Goal: Task Accomplishment & Management: Complete application form

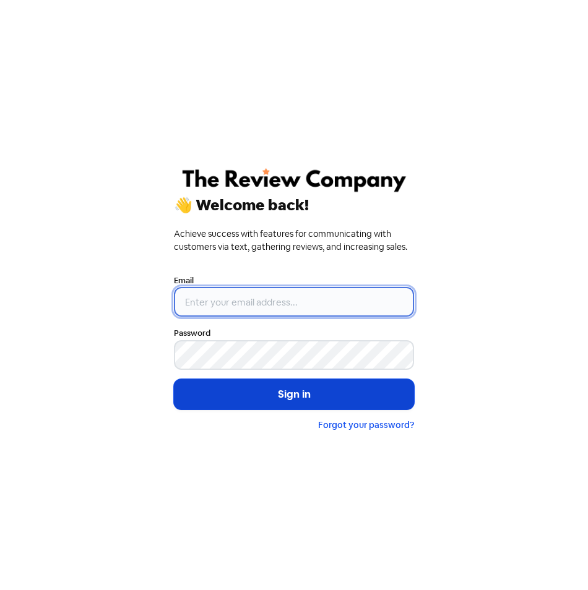
type input "[EMAIL_ADDRESS][DOMAIN_NAME]"
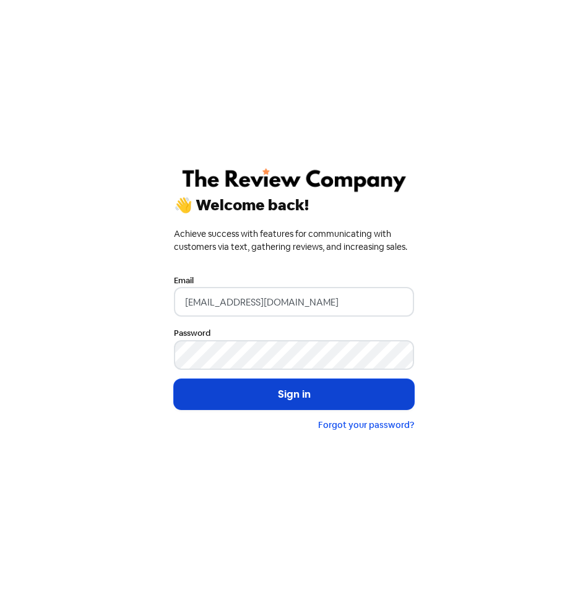
click at [298, 395] on button "Sign in" at bounding box center [294, 394] width 240 height 31
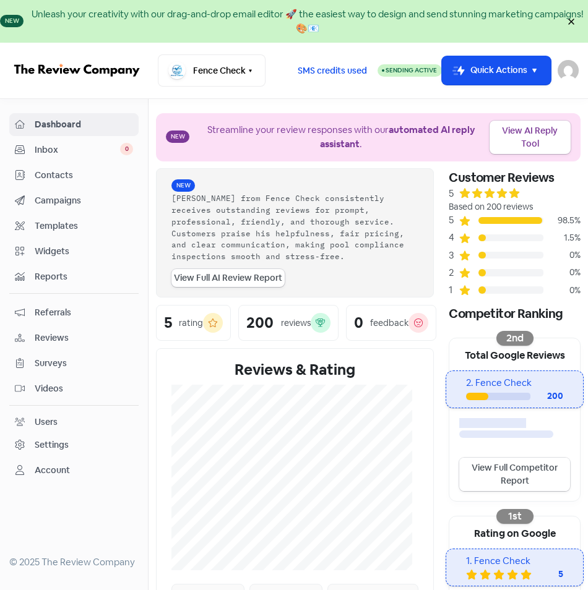
click at [513, 480] on link "View Full Competitor Report" at bounding box center [514, 474] width 111 height 33
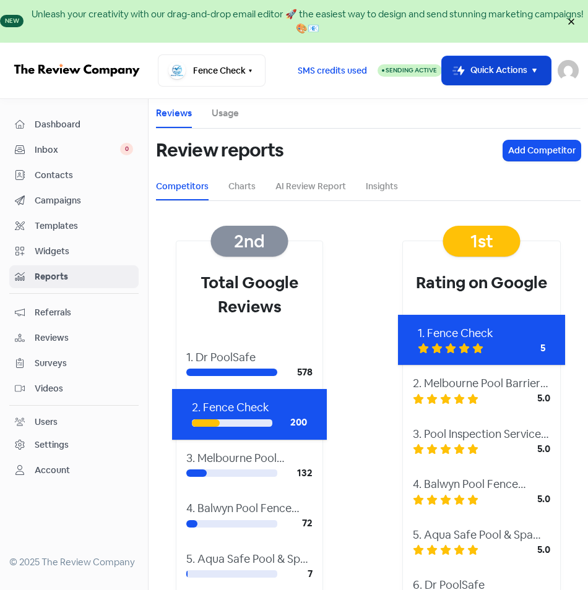
click at [538, 66] on button "Icon For Thunder-move Quick Actions" at bounding box center [496, 70] width 109 height 29
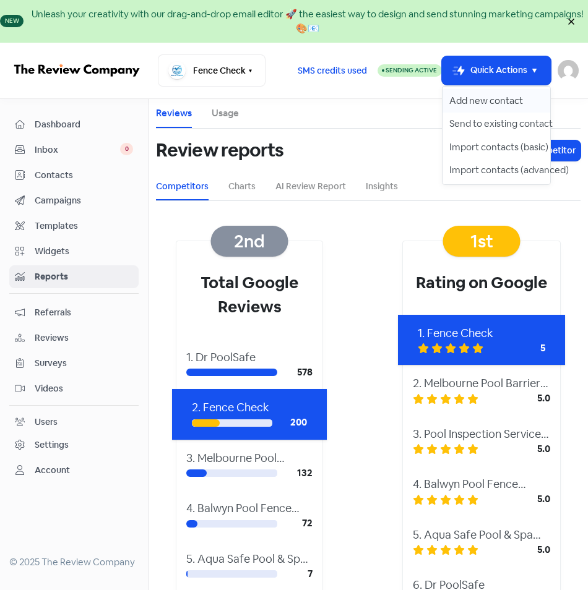
click at [507, 97] on button "Add new contact" at bounding box center [496, 101] width 108 height 24
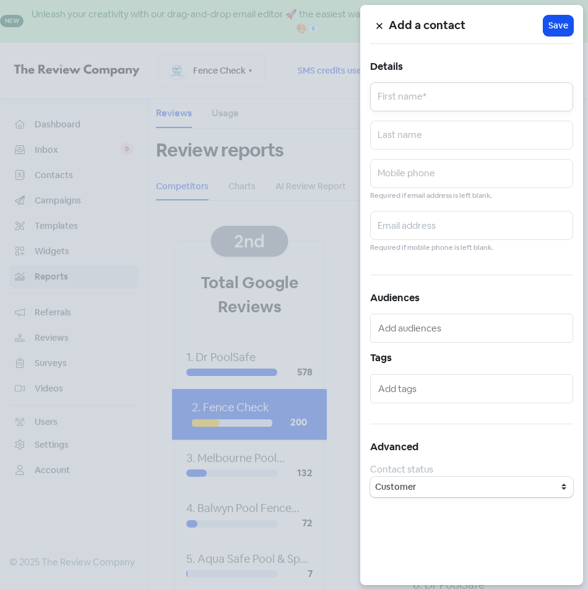
click at [471, 95] on input "text" at bounding box center [471, 96] width 203 height 29
type input "[PERSON_NAME]"
type input "Bull"
click at [407, 174] on input "text" at bounding box center [471, 173] width 203 height 29
type input "0407518964"
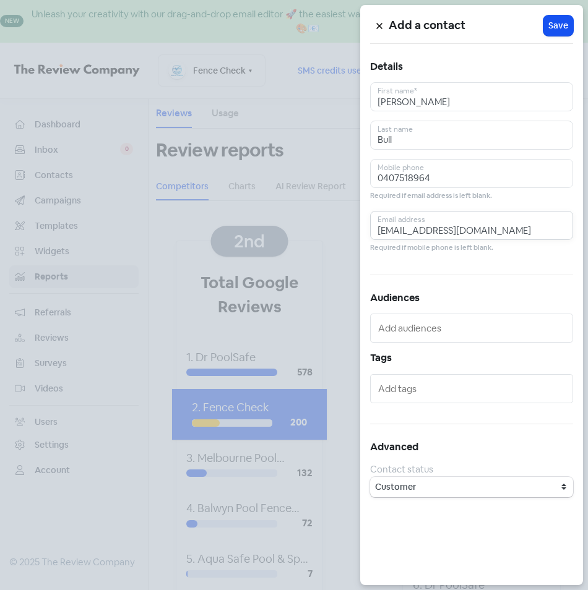
type input "[EMAIL_ADDRESS][DOMAIN_NAME]"
click at [562, 18] on button "Icon For Loading Save" at bounding box center [558, 25] width 30 height 20
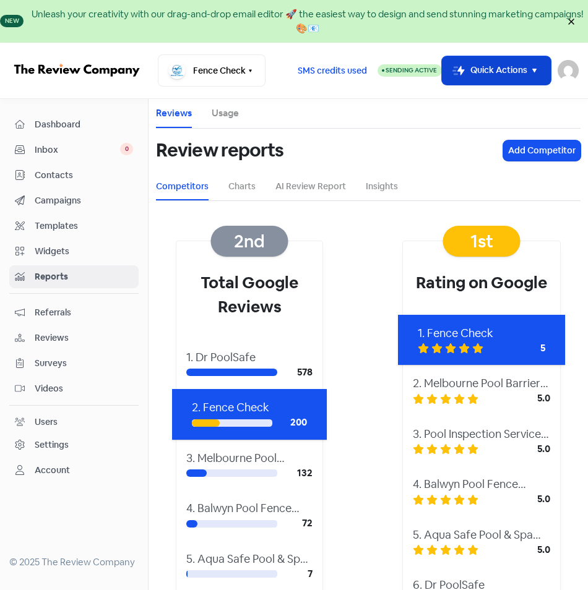
click at [529, 75] on icon "button" at bounding box center [534, 71] width 14 height 14
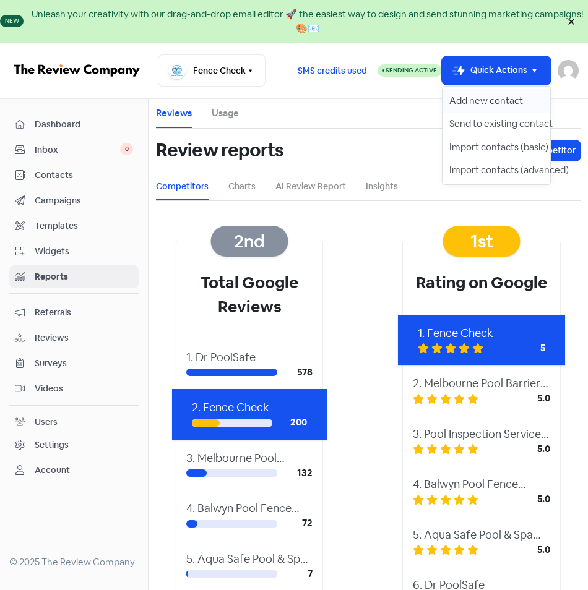
click at [504, 95] on button "Add new contact" at bounding box center [496, 101] width 108 height 24
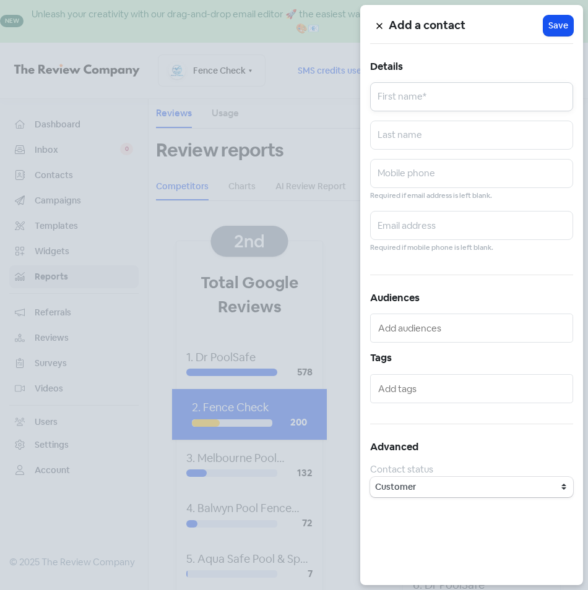
click at [429, 97] on input "text" at bounding box center [471, 96] width 203 height 29
type input "[PERSON_NAME]"
type input "Hince"
type input "0418557980"
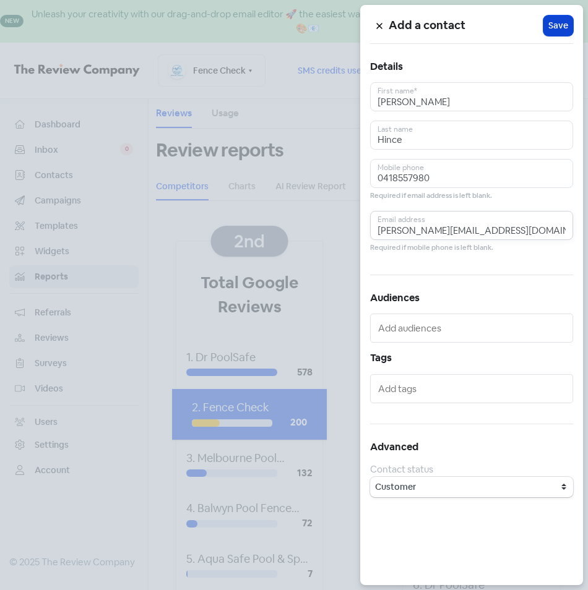
type input "[PERSON_NAME][EMAIL_ADDRESS][DOMAIN_NAME]"
click at [562, 19] on span "Save" at bounding box center [558, 25] width 20 height 13
